Goal: Task Accomplishment & Management: Use online tool/utility

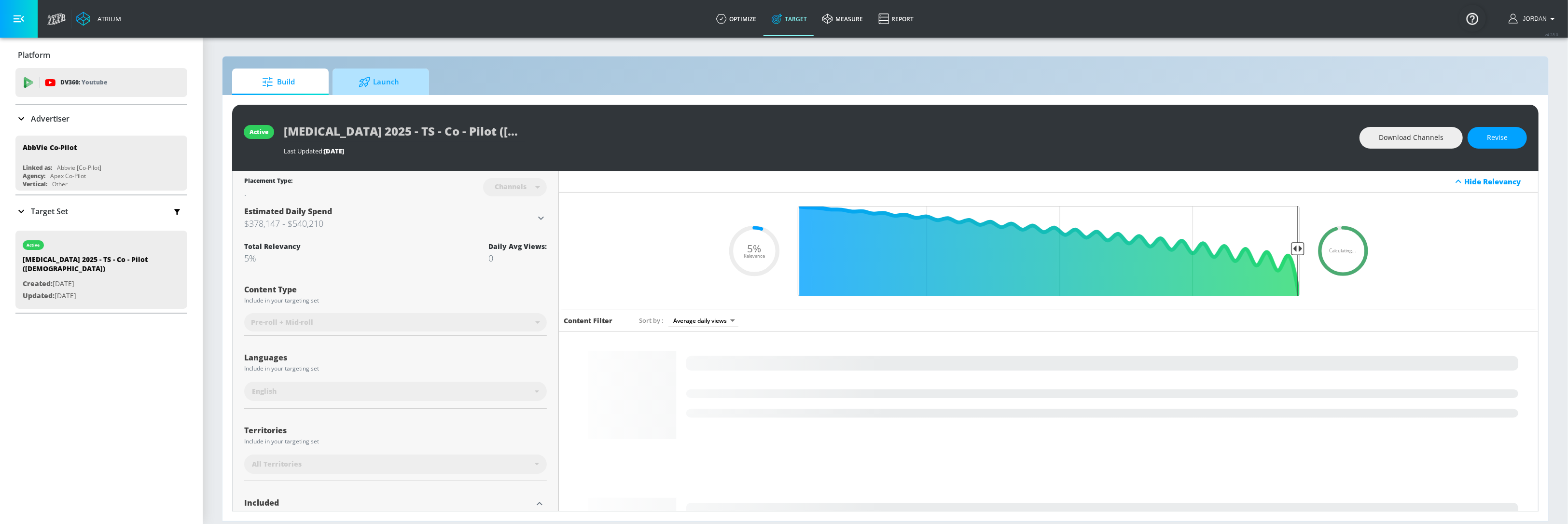
click at [412, 87] on span "Launch" at bounding box center [379, 82] width 74 height 23
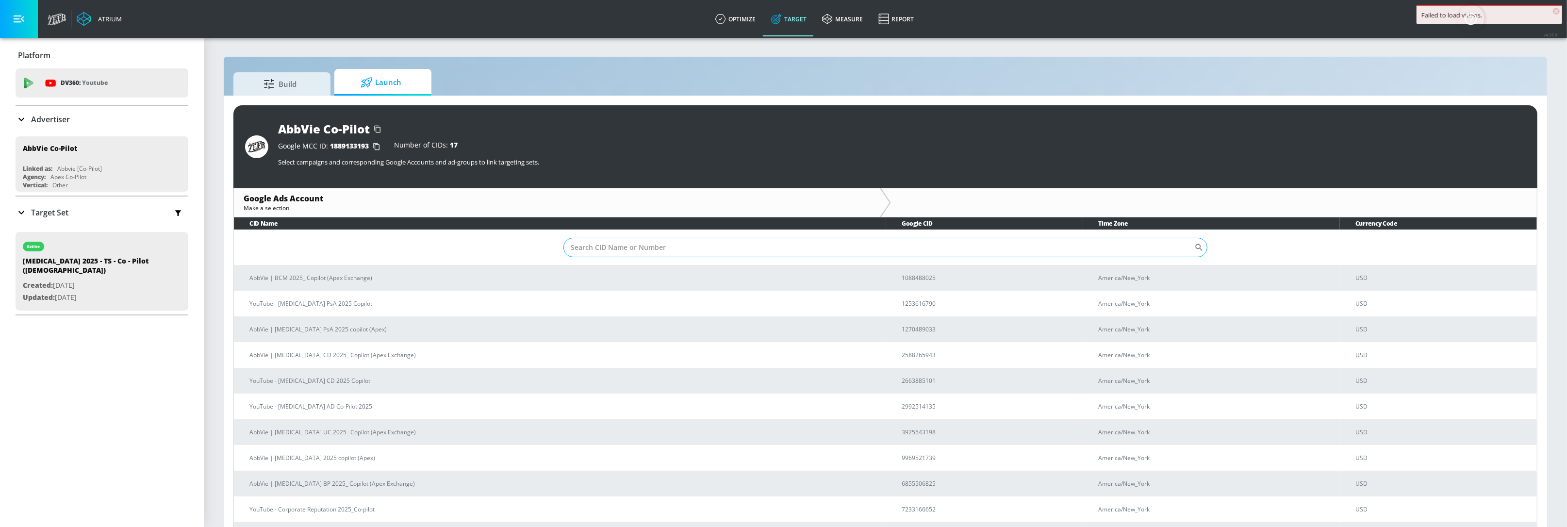
click at [849, 252] on input "Sort By" at bounding box center [878, 247] width 631 height 19
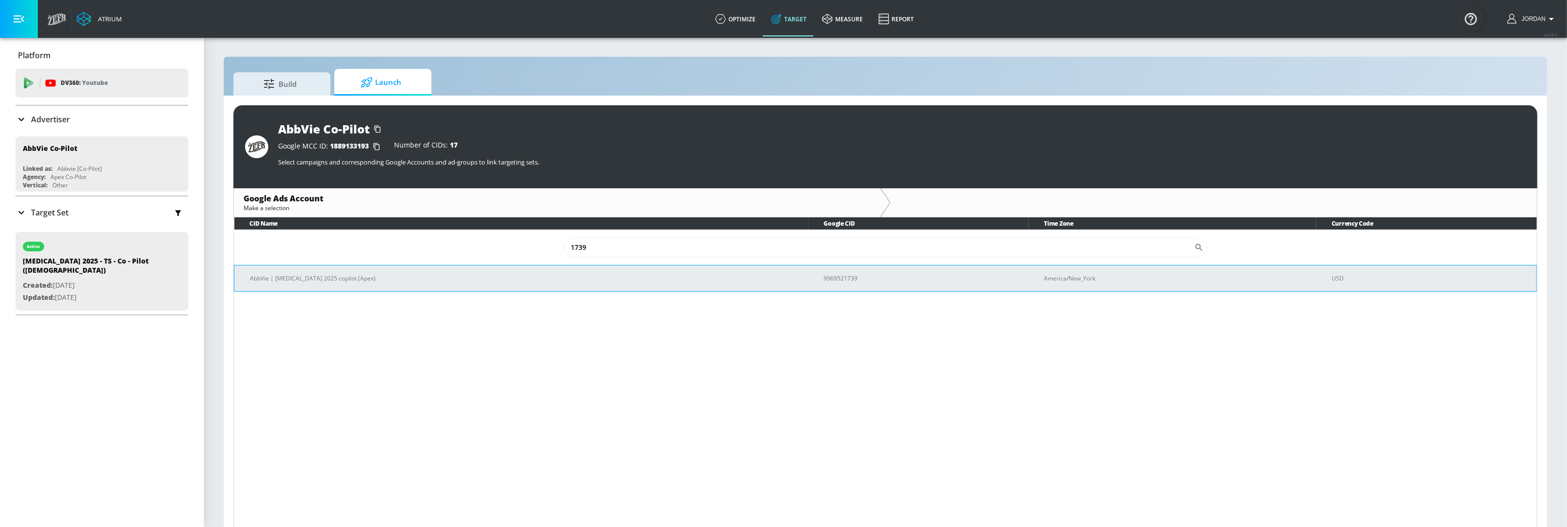
type input "1739"
click at [670, 276] on p "AbbVie | [MEDICAL_DATA] 2025 copilot (Apex)" at bounding box center [525, 278] width 551 height 10
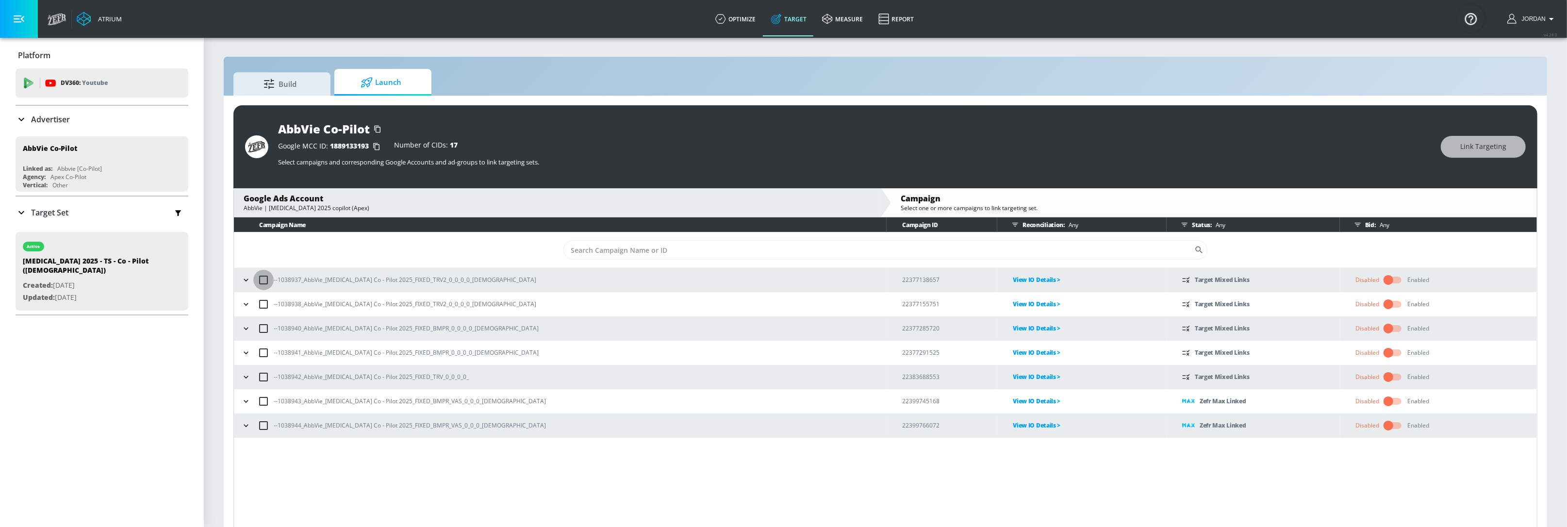
click at [263, 283] on input "checkbox" at bounding box center [263, 280] width 20 height 20
checkbox input "false"
click at [245, 279] on icon "button" at bounding box center [246, 279] width 4 height 2
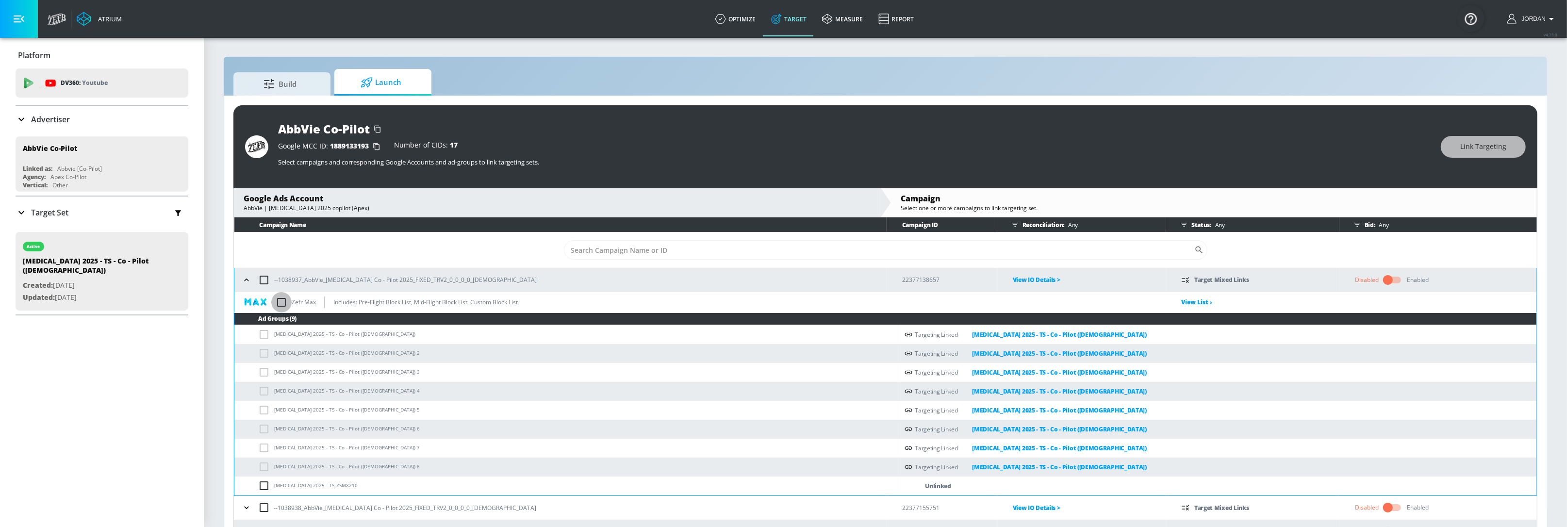
click at [280, 301] on input "checkbox" at bounding box center [281, 302] width 20 height 20
checkbox input "true"
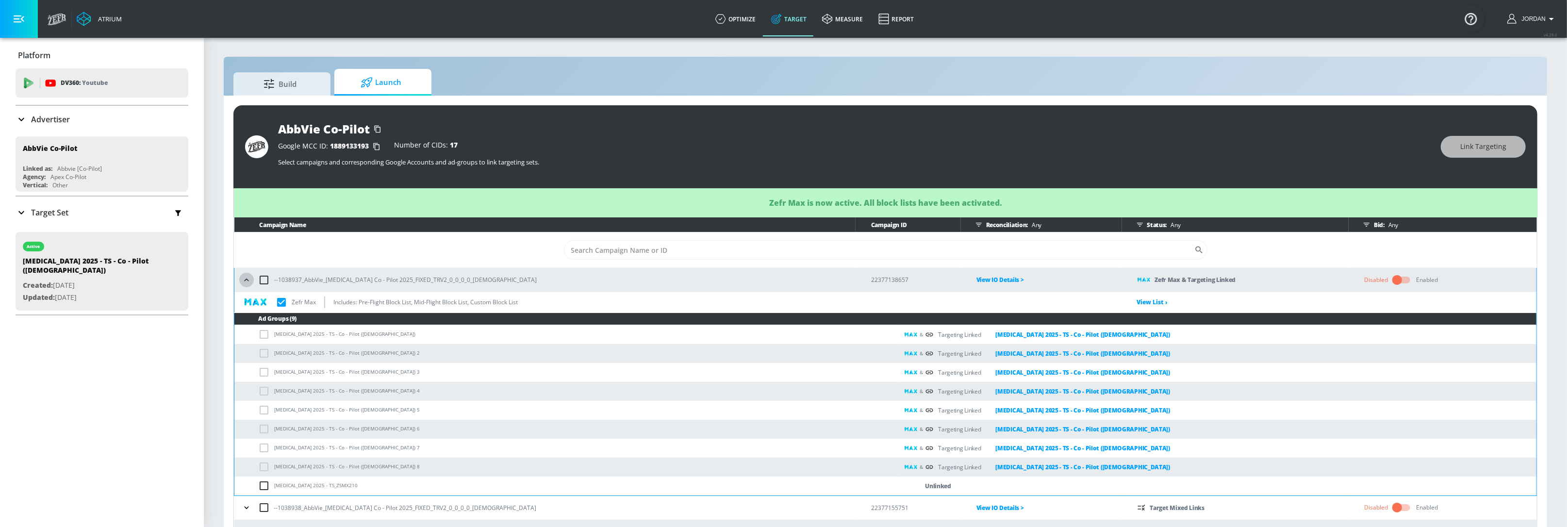
click at [250, 277] on icon "button" at bounding box center [247, 280] width 10 height 10
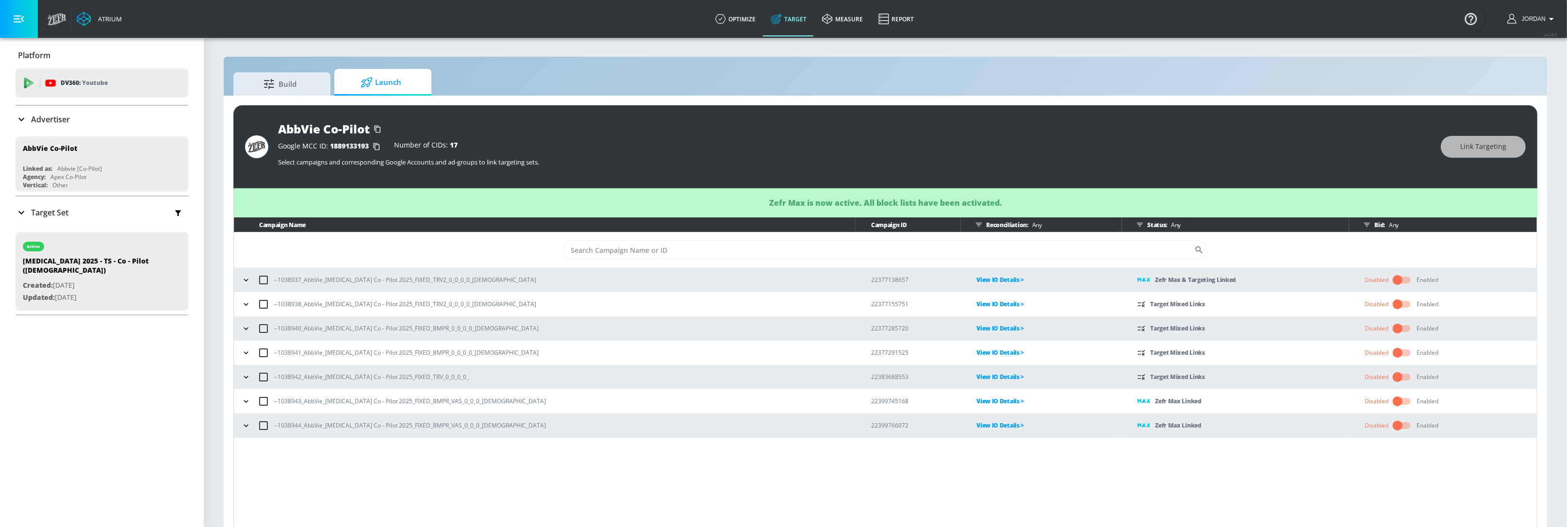
click at [247, 303] on icon "button" at bounding box center [246, 304] width 10 height 10
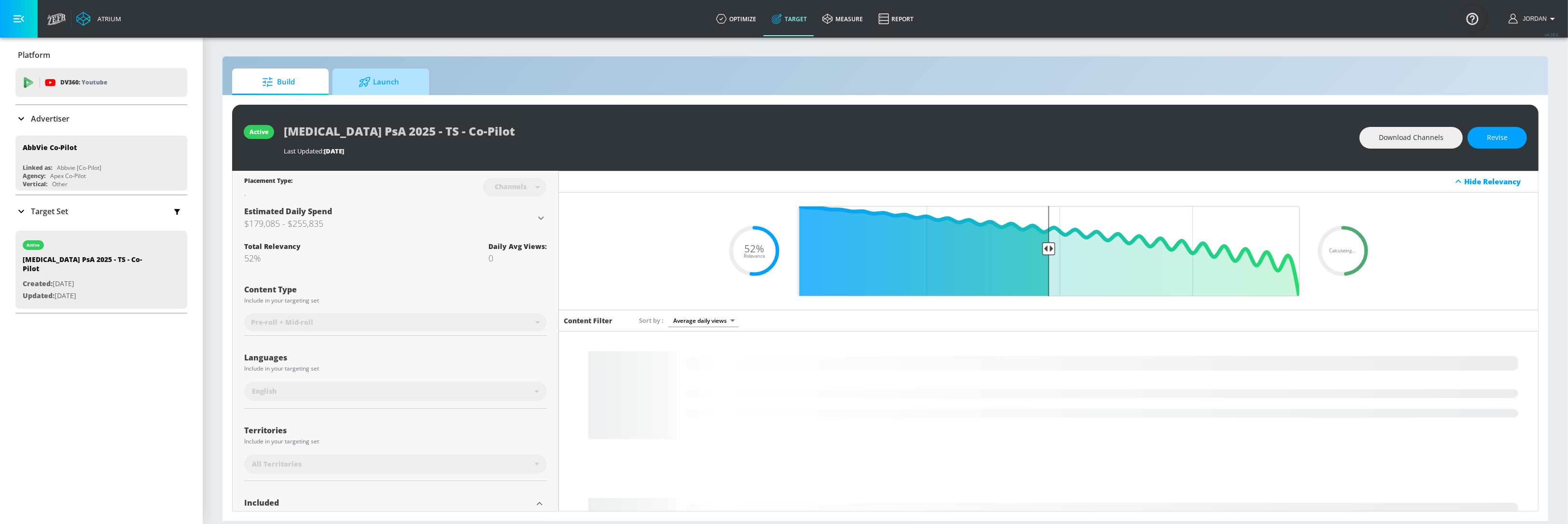
click at [400, 82] on span "Launch" at bounding box center [379, 82] width 74 height 23
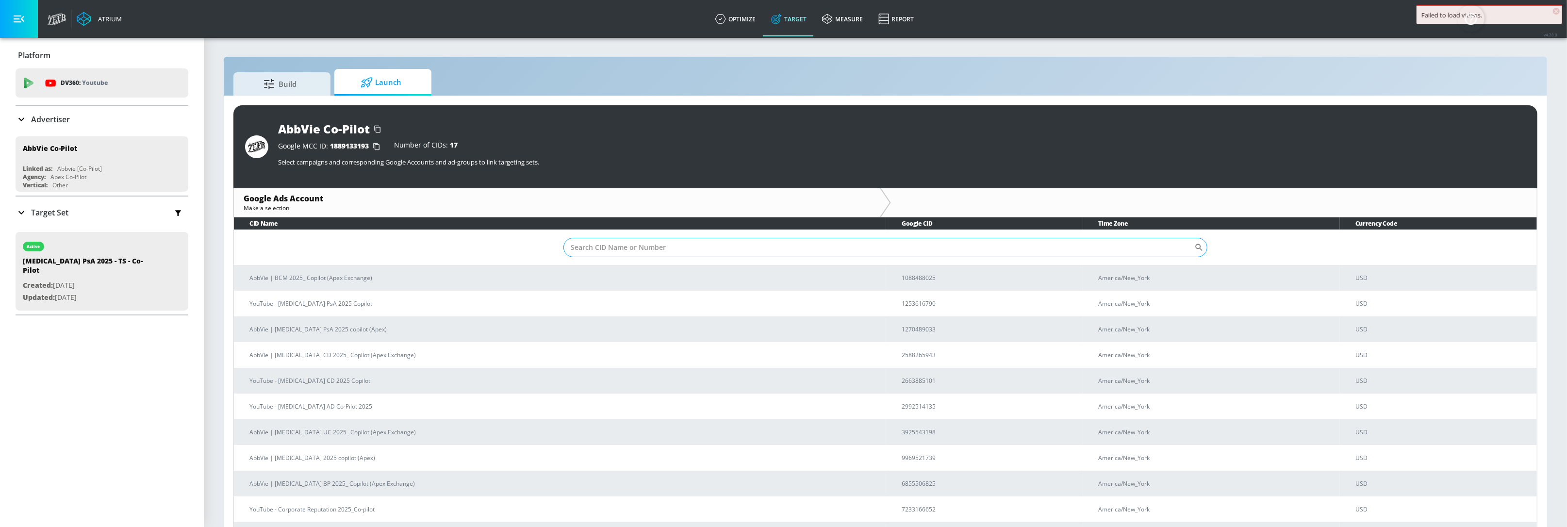
click at [800, 254] on input "Sort By" at bounding box center [878, 247] width 631 height 19
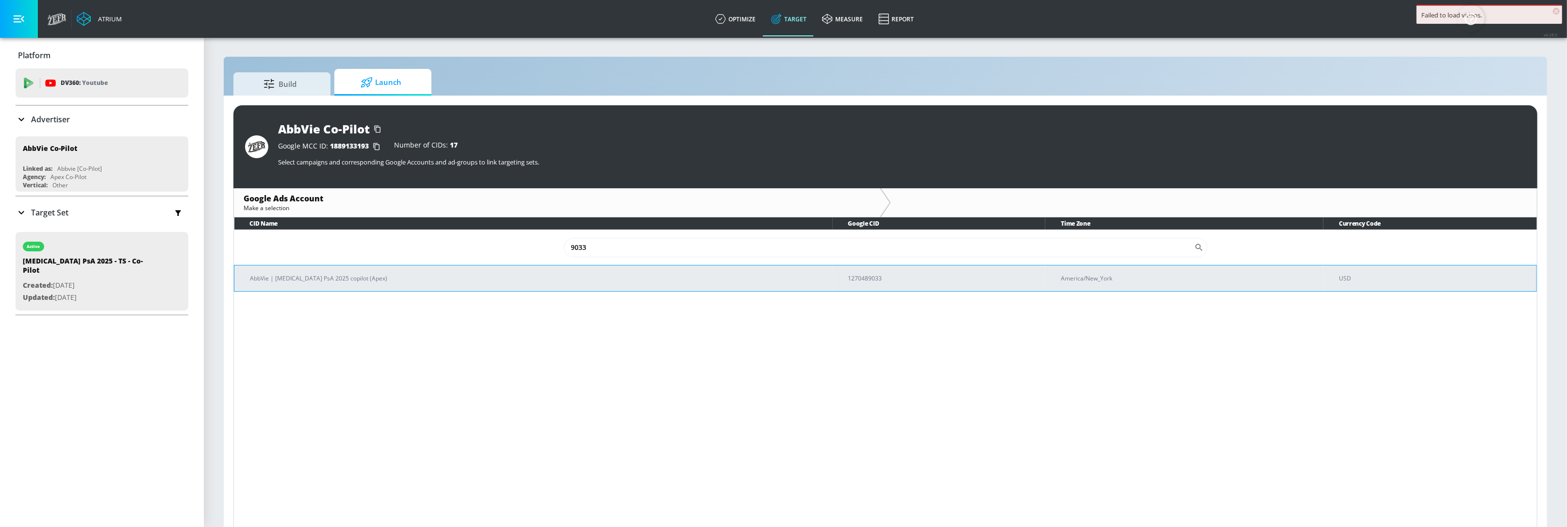
type input "9033"
click at [458, 277] on p "AbbVie | [MEDICAL_DATA] PsA 2025 copilot (Apex)" at bounding box center [537, 278] width 575 height 10
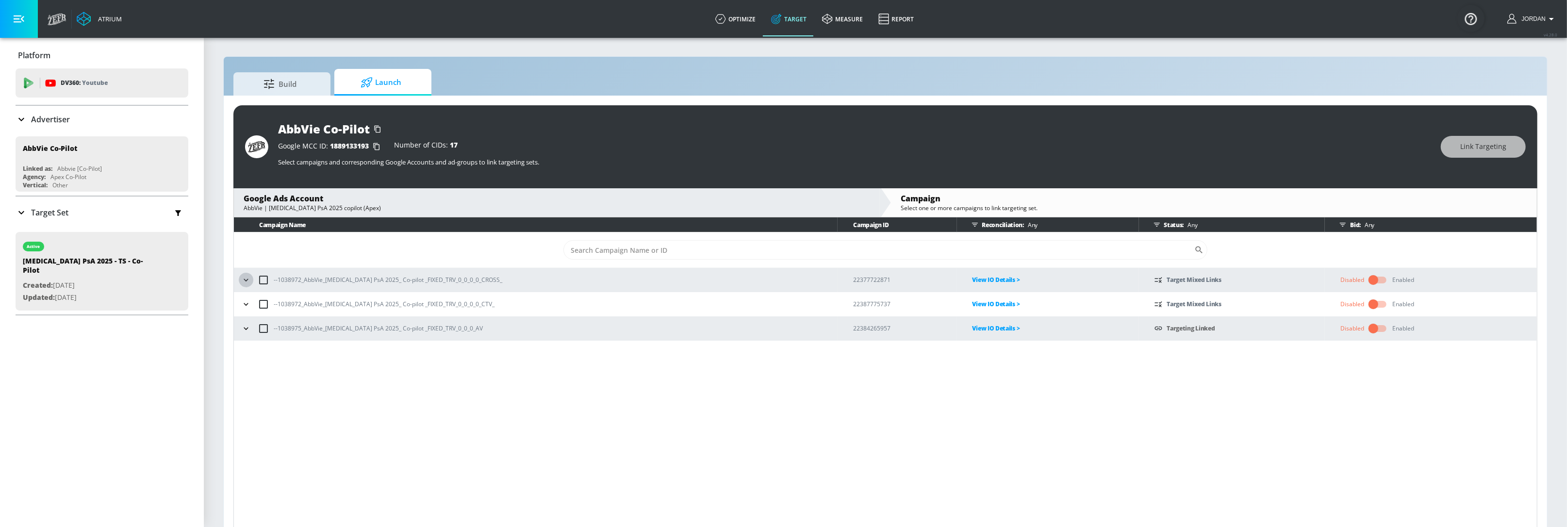
click at [248, 281] on icon "button" at bounding box center [246, 280] width 10 height 10
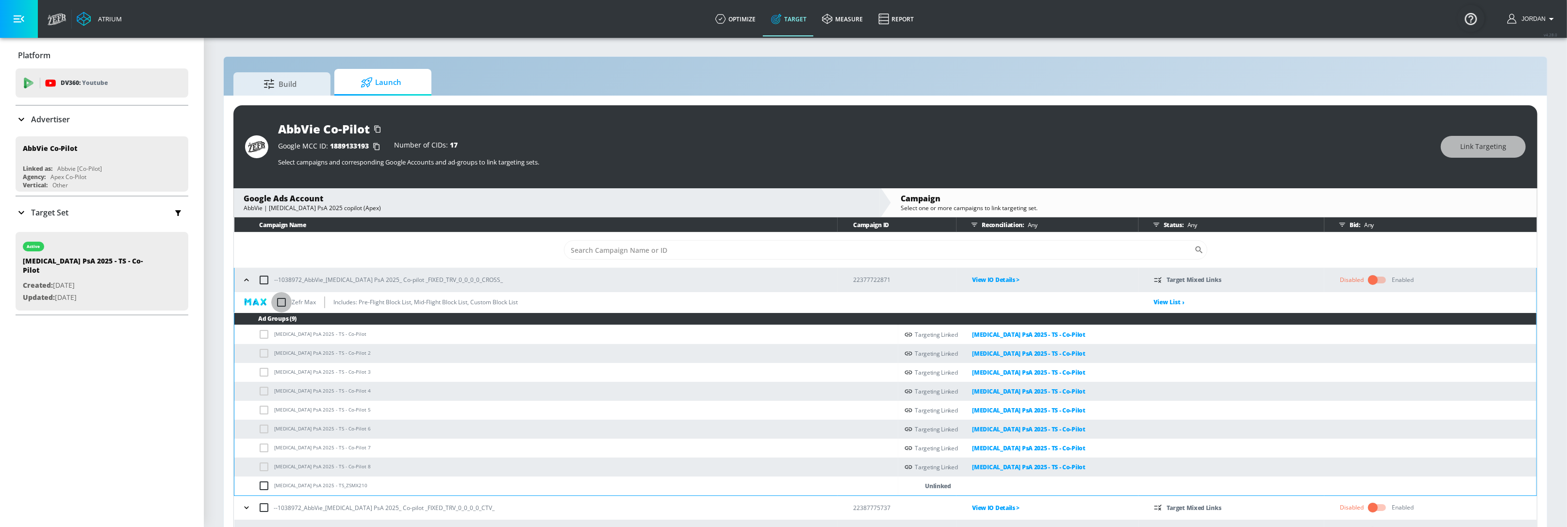
click at [281, 302] on input "checkbox" at bounding box center [281, 302] width 20 height 20
checkbox input "true"
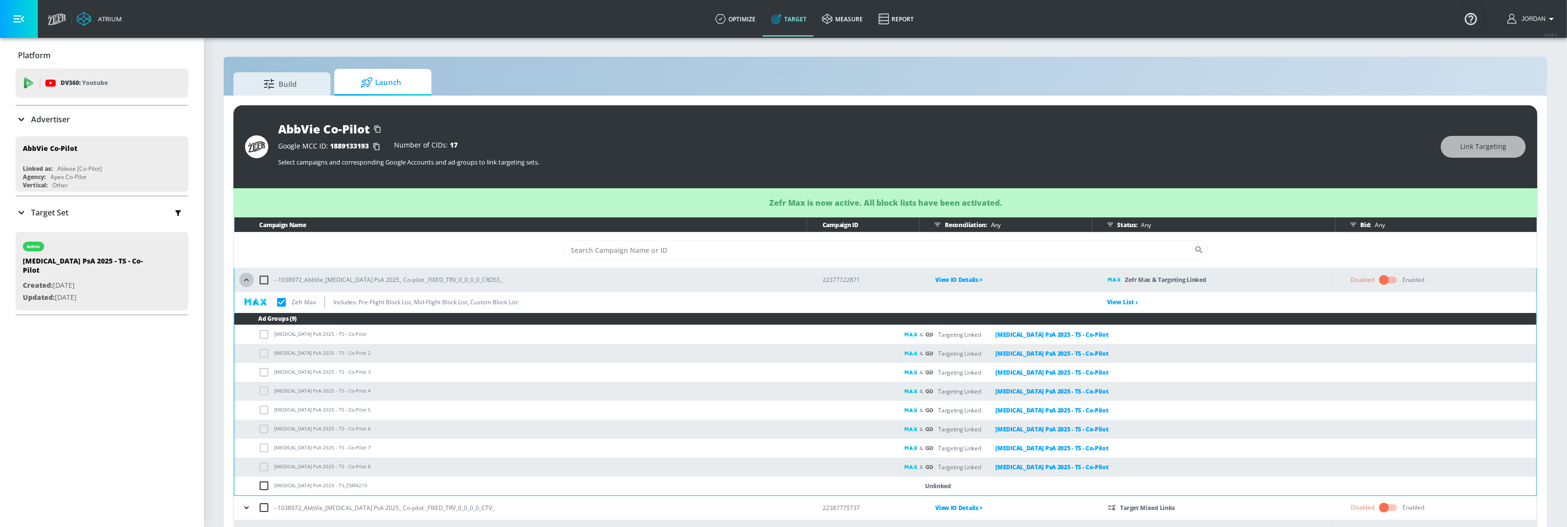
click at [247, 282] on icon "button" at bounding box center [247, 280] width 10 height 10
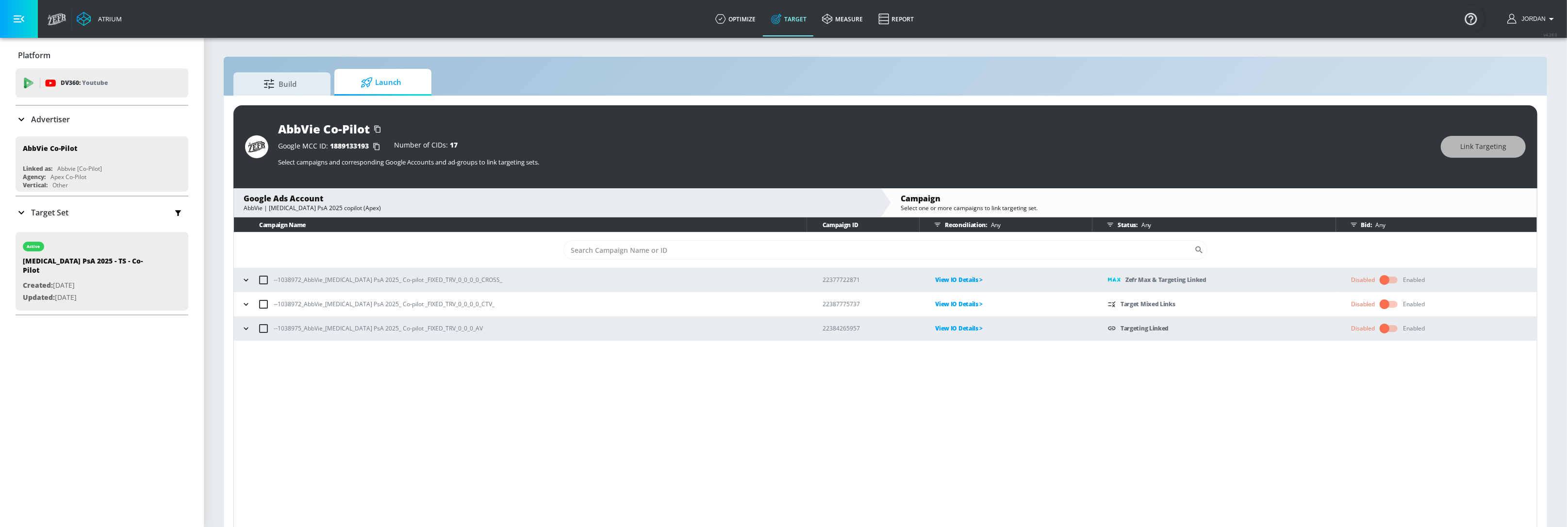
click at [246, 303] on icon "button" at bounding box center [246, 304] width 10 height 10
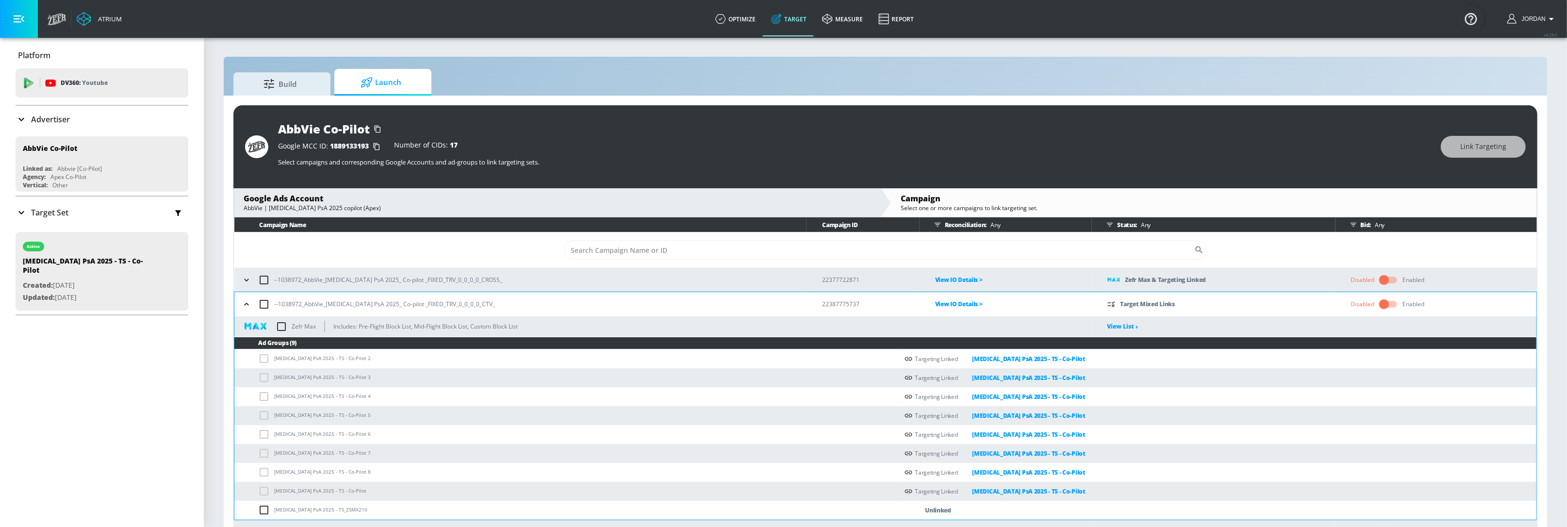
click at [256, 510] on td "[MEDICAL_DATA] PsA 2025 - TS_ZSMX210" at bounding box center [566, 510] width 664 height 19
click at [261, 510] on input "checkbox" at bounding box center [266, 510] width 16 height 12
checkbox input "true"
click at [275, 321] on input "checkbox" at bounding box center [281, 326] width 20 height 20
checkbox input "true"
